Goal: Task Accomplishment & Management: Manage account settings

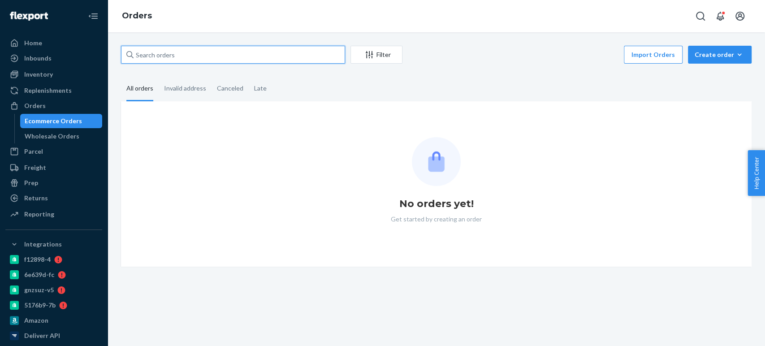
click at [156, 50] on input "text" at bounding box center [233, 55] width 224 height 18
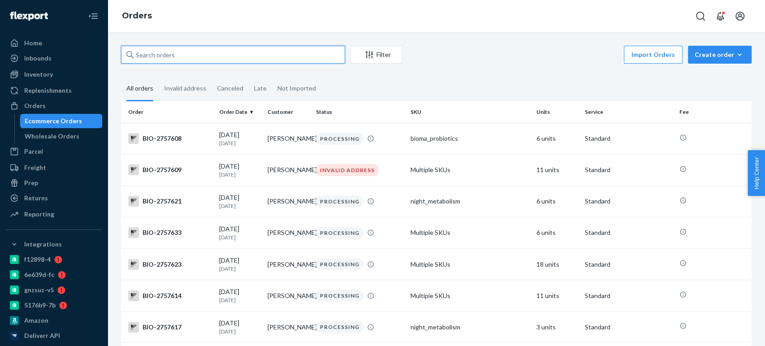
type input "4208869"
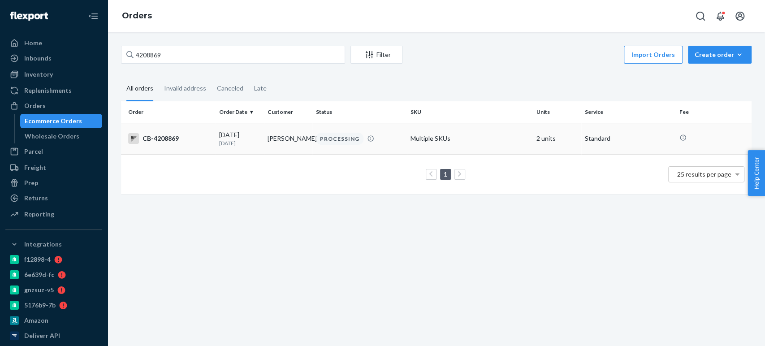
click at [279, 137] on td "[PERSON_NAME]" at bounding box center [288, 138] width 48 height 31
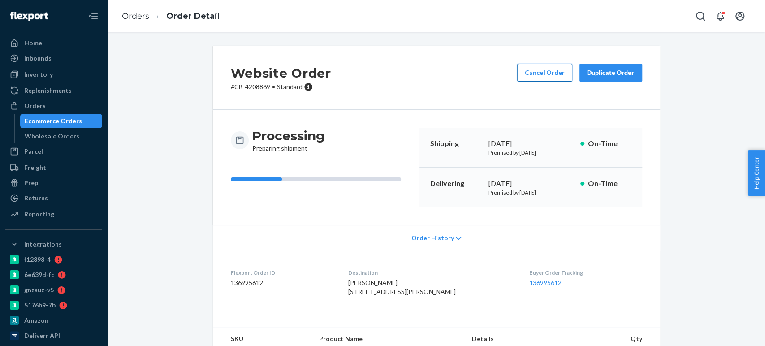
click at [551, 74] on button "Cancel Order" at bounding box center [544, 73] width 55 height 18
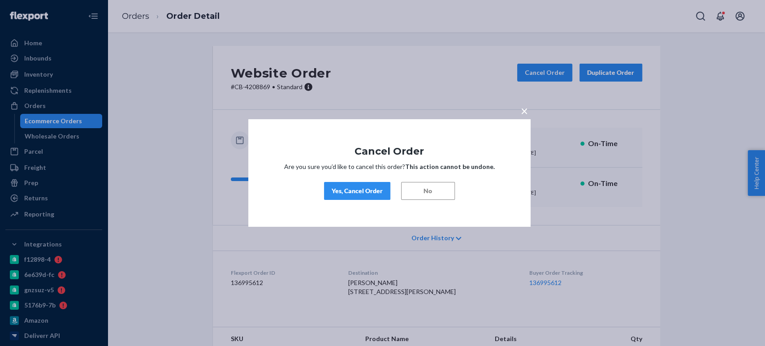
click at [341, 195] on div "Yes, Cancel Order" at bounding box center [357, 191] width 51 height 9
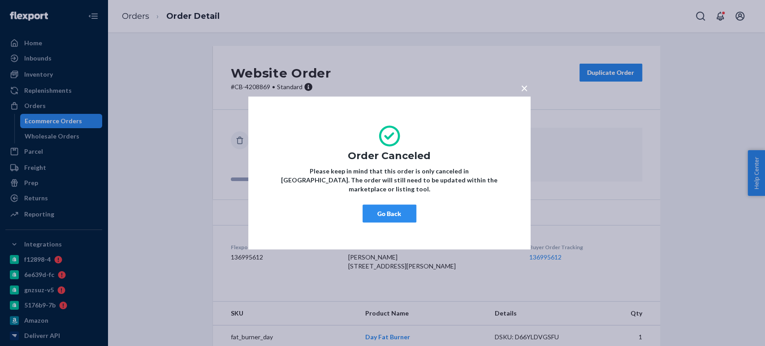
click at [387, 208] on button "Go Back" at bounding box center [390, 214] width 54 height 18
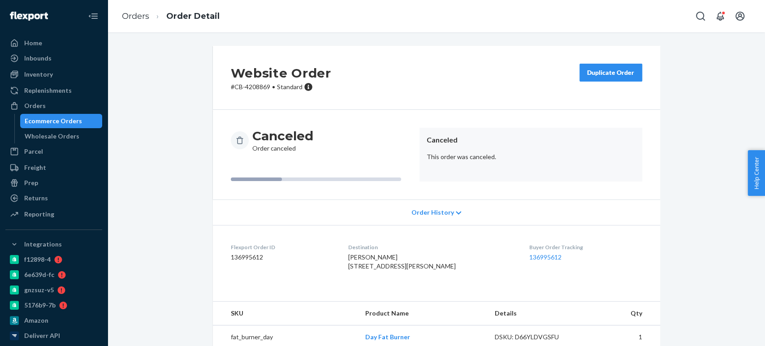
click at [43, 121] on div "Ecommerce Orders" at bounding box center [53, 121] width 57 height 9
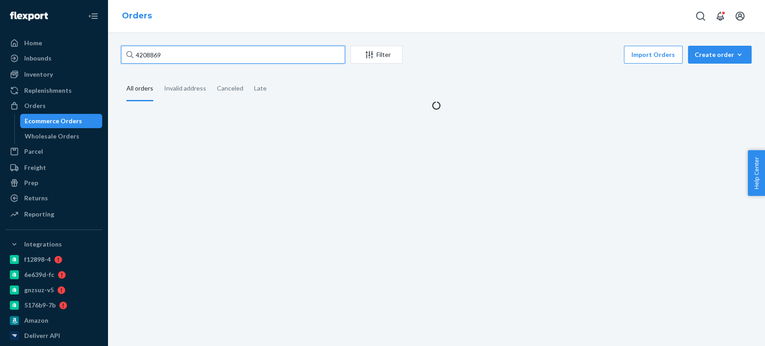
click at [146, 54] on input "4208869" at bounding box center [233, 55] width 224 height 18
paste input "520"
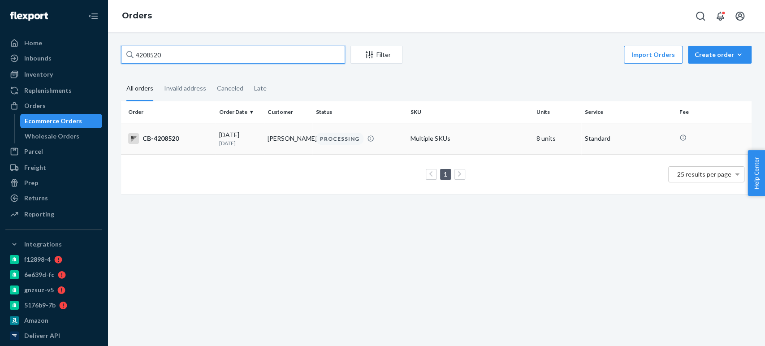
type input "4208520"
click at [282, 135] on td "[PERSON_NAME]" at bounding box center [288, 138] width 48 height 31
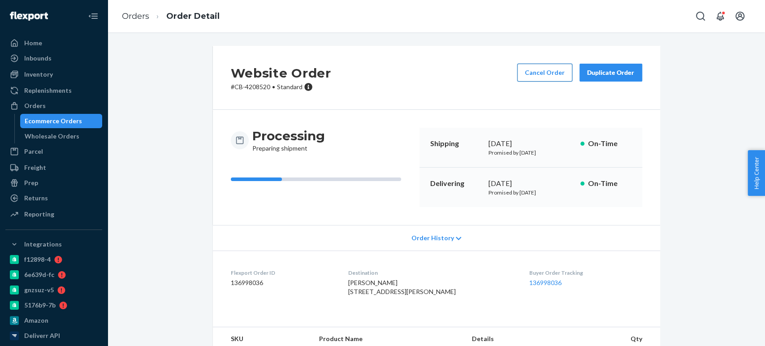
click at [535, 81] on button "Cancel Order" at bounding box center [544, 73] width 55 height 18
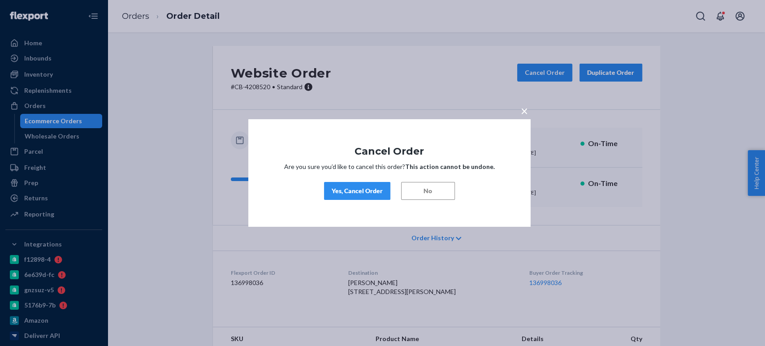
click at [355, 194] on div "Yes, Cancel Order" at bounding box center [357, 191] width 51 height 9
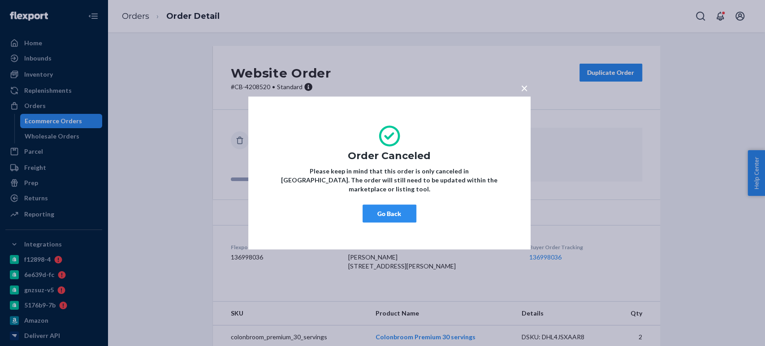
click at [393, 205] on button "Go Back" at bounding box center [390, 214] width 54 height 18
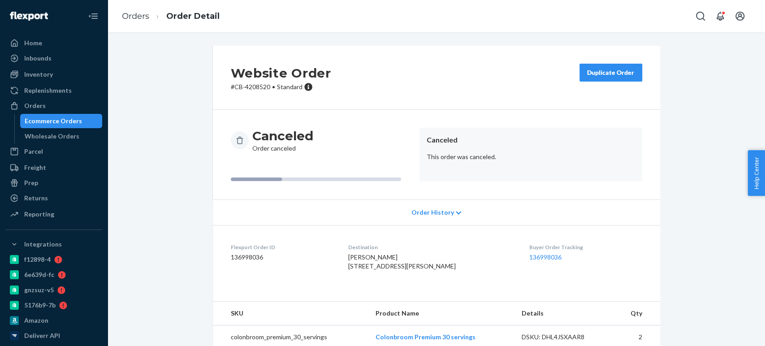
click at [250, 87] on p "# CB-4208520 • Standard" at bounding box center [281, 87] width 100 height 9
copy p "4208520"
click at [135, 17] on link "Orders" at bounding box center [135, 16] width 27 height 10
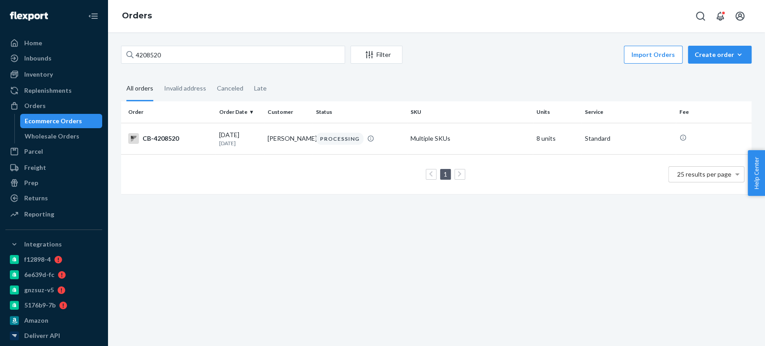
click at [308, 87] on fieldset "All orders Invalid address Canceled Late" at bounding box center [436, 89] width 631 height 25
click at [171, 58] on input "4208520" at bounding box center [233, 55] width 224 height 18
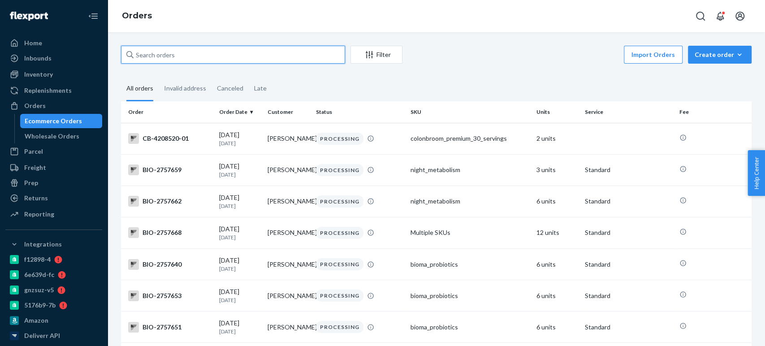
paste input "4208520"
type input "4208520"
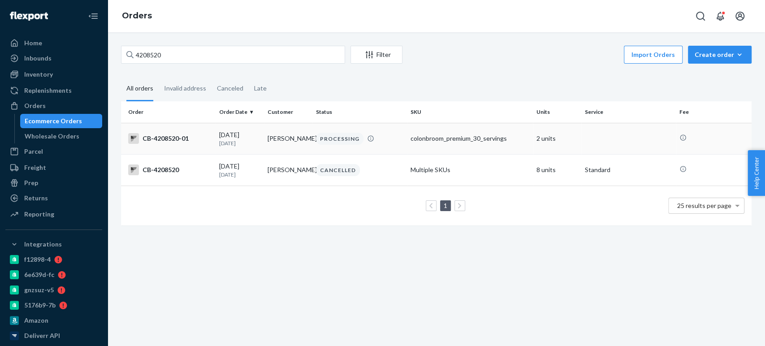
click at [235, 127] on td "[DATE] [DATE]" at bounding box center [240, 138] width 48 height 31
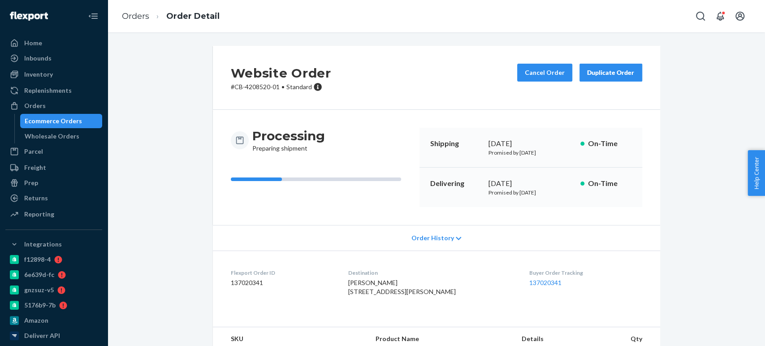
click at [271, 162] on div "Processing Preparing shipment" at bounding box center [322, 167] width 182 height 79
click at [256, 176] on div "Processing Preparing shipment" at bounding box center [322, 167] width 182 height 79
click at [246, 174] on div "Processing Preparing shipment" at bounding box center [322, 167] width 182 height 79
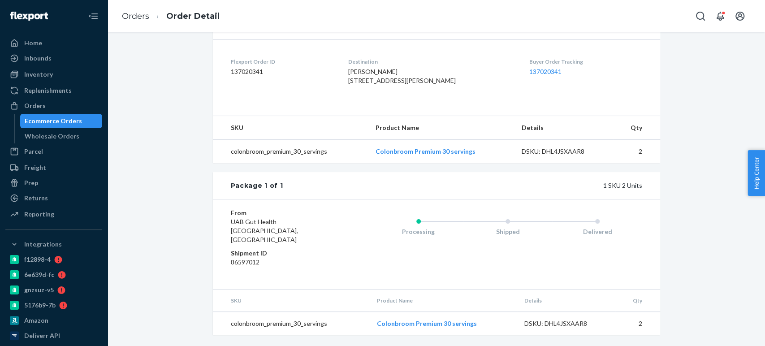
click at [39, 120] on div "Ecommerce Orders" at bounding box center [53, 121] width 57 height 9
